Goal: Information Seeking & Learning: Find specific fact

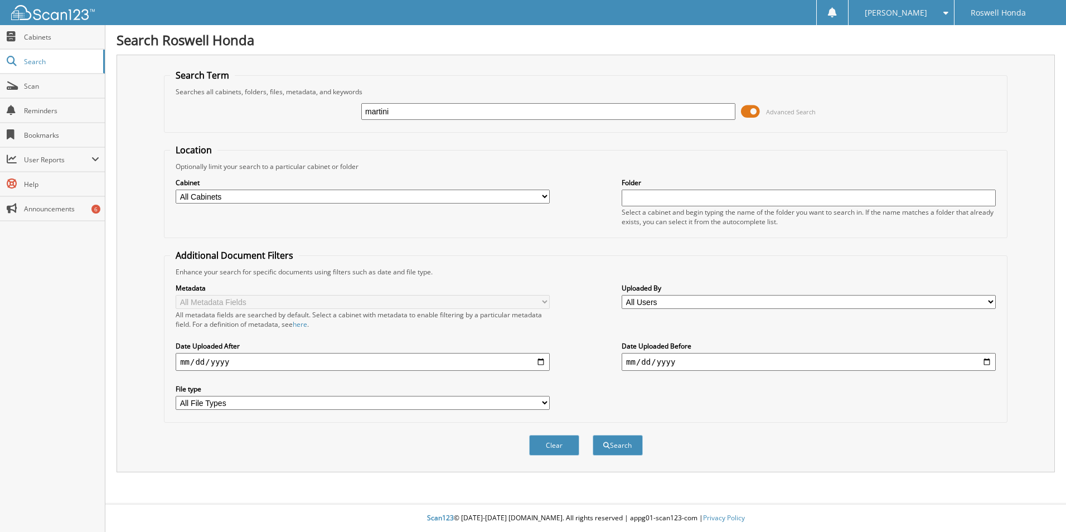
type input "martini"
click at [593, 435] on button "Search" at bounding box center [618, 445] width 50 height 21
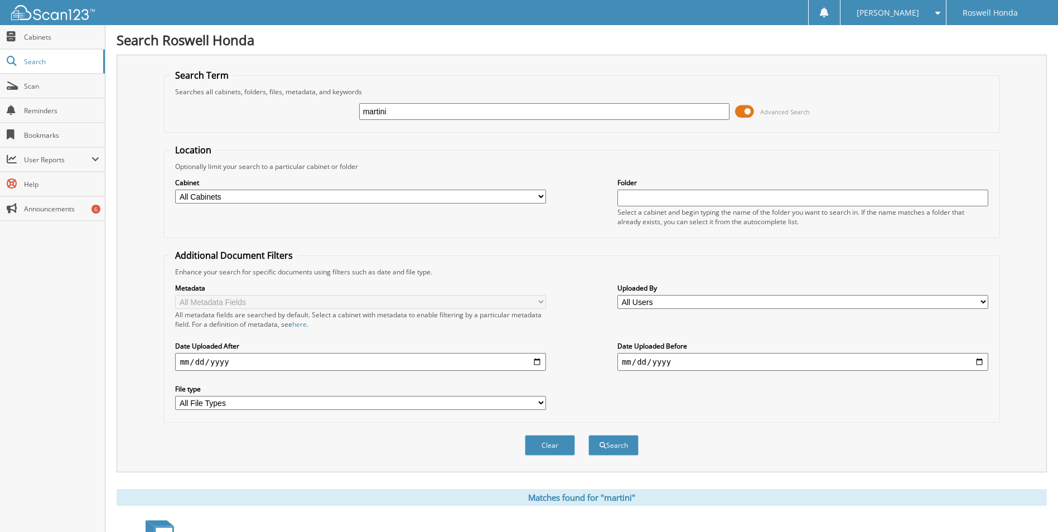
click at [465, 112] on input "martini" at bounding box center [544, 111] width 371 height 17
type input "martino"
click at [588, 435] on button "Search" at bounding box center [613, 445] width 50 height 21
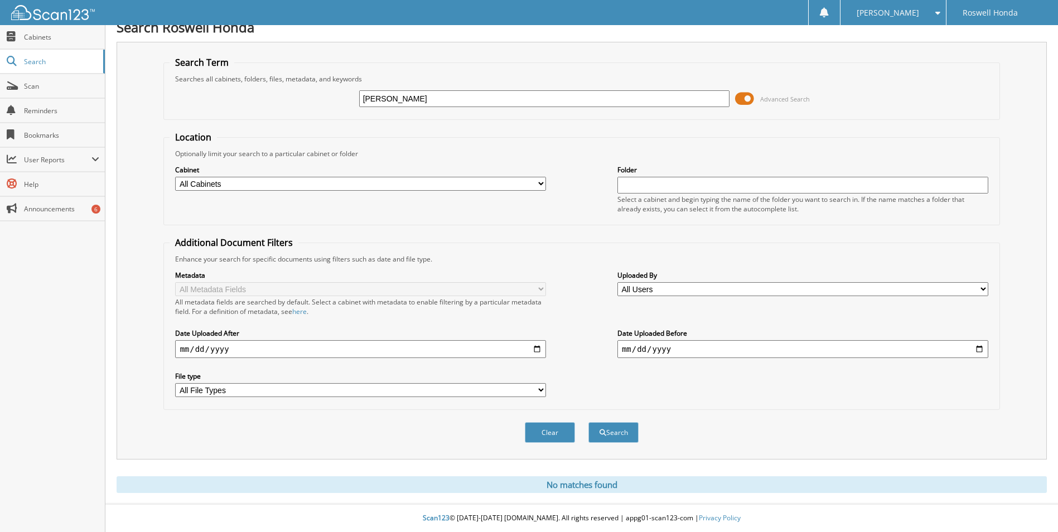
click at [415, 98] on input "[PERSON_NAME]" at bounding box center [544, 98] width 371 height 17
type input "[PERSON_NAME]"
click at [588, 422] on button "Search" at bounding box center [613, 432] width 50 height 21
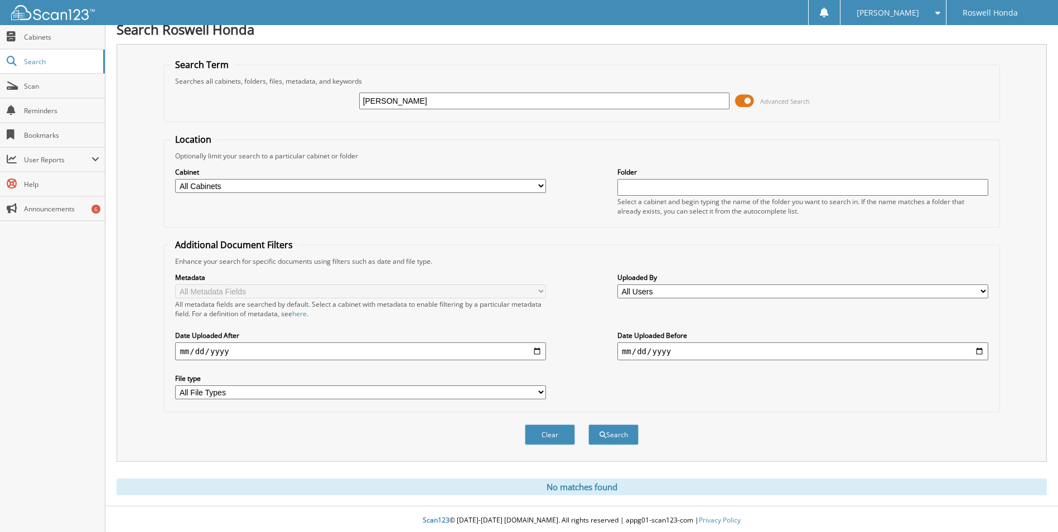
scroll to position [13, 0]
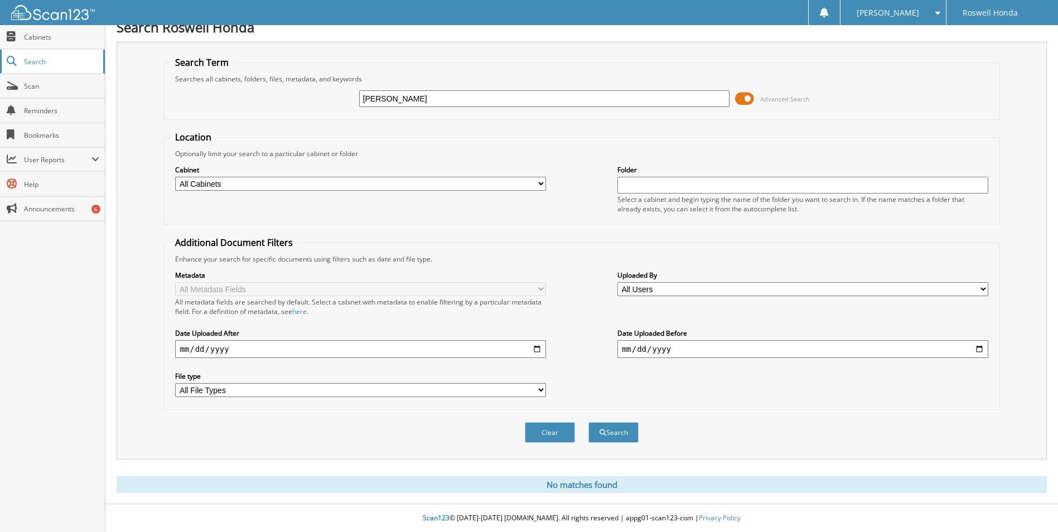
click at [47, 57] on span "Search" at bounding box center [61, 61] width 74 height 9
